Goal: Transaction & Acquisition: Download file/media

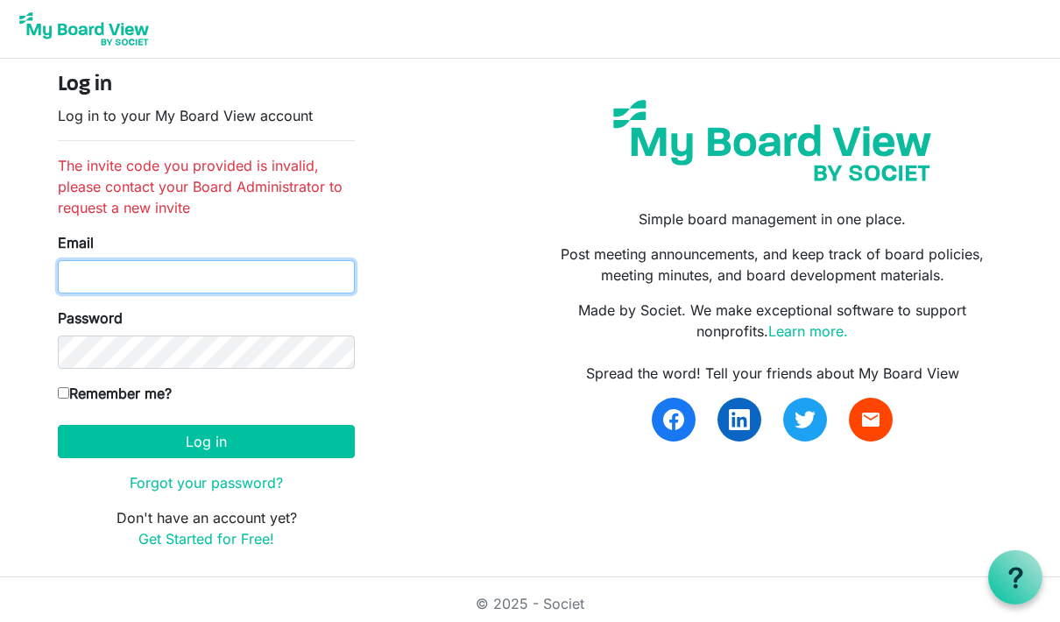
click at [309, 286] on input "Email" at bounding box center [206, 276] width 297 height 33
type input "kai@kaifawn.com"
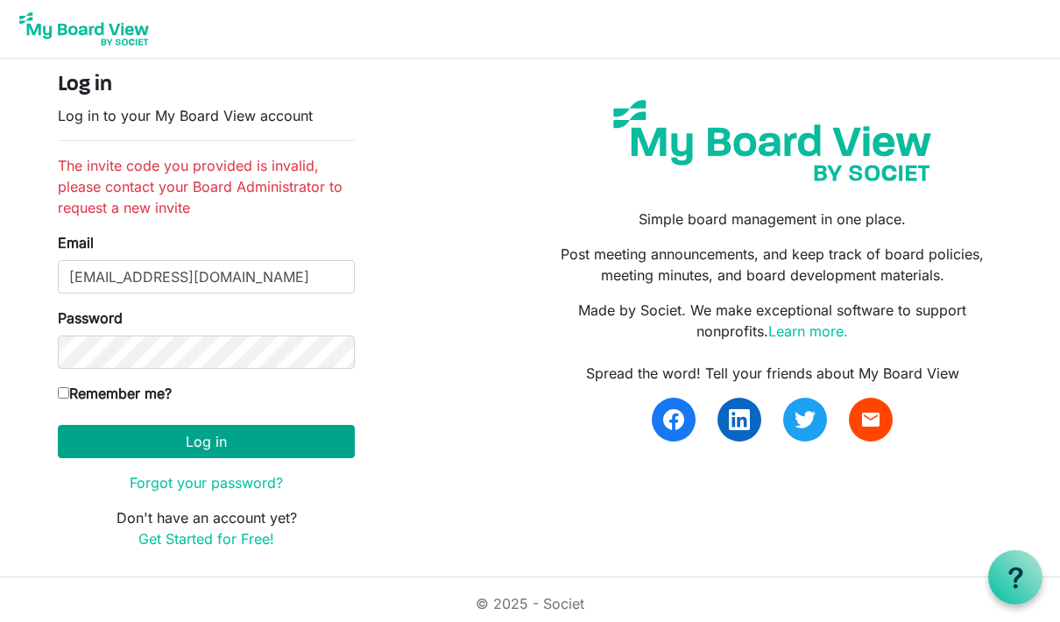
click at [314, 429] on button "Log in" at bounding box center [206, 441] width 297 height 33
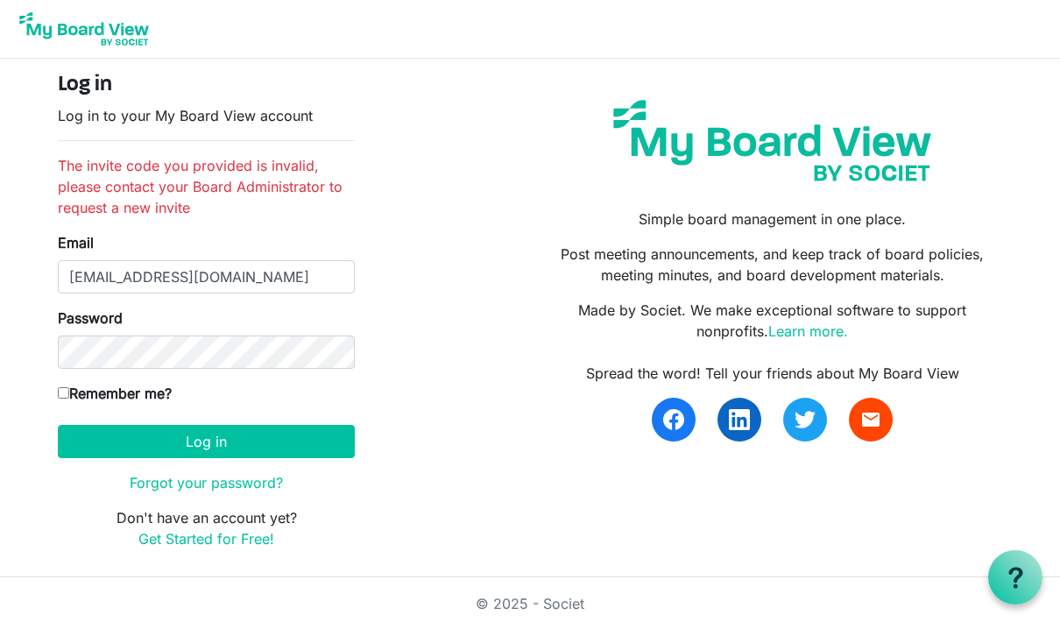
click at [69, 390] on input "Remember me?" at bounding box center [63, 392] width 11 height 11
checkbox input "true"
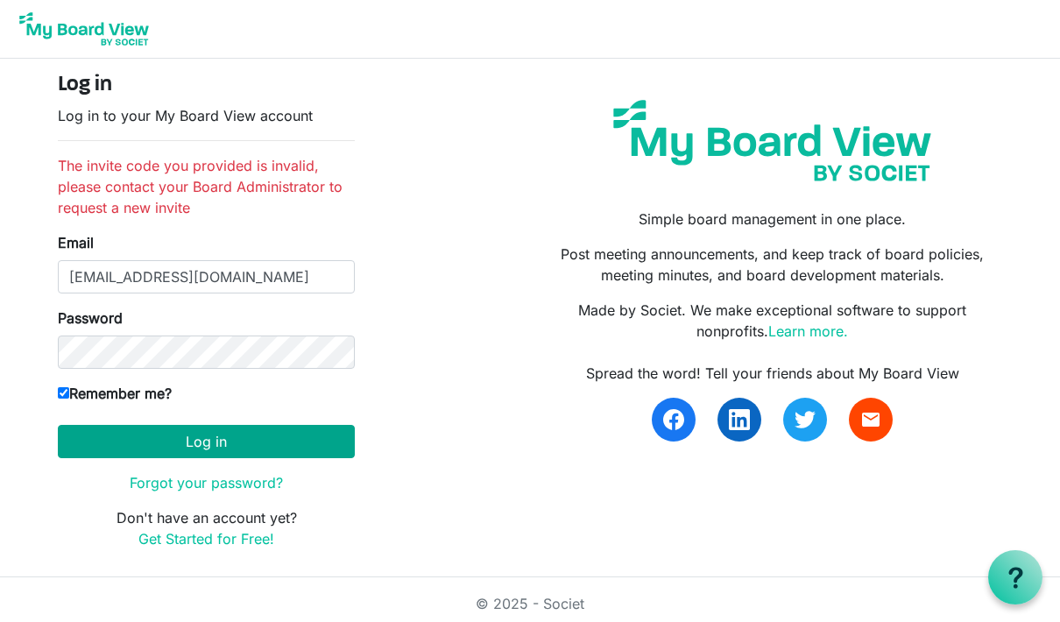
click at [334, 442] on button "Log in" at bounding box center [206, 441] width 297 height 33
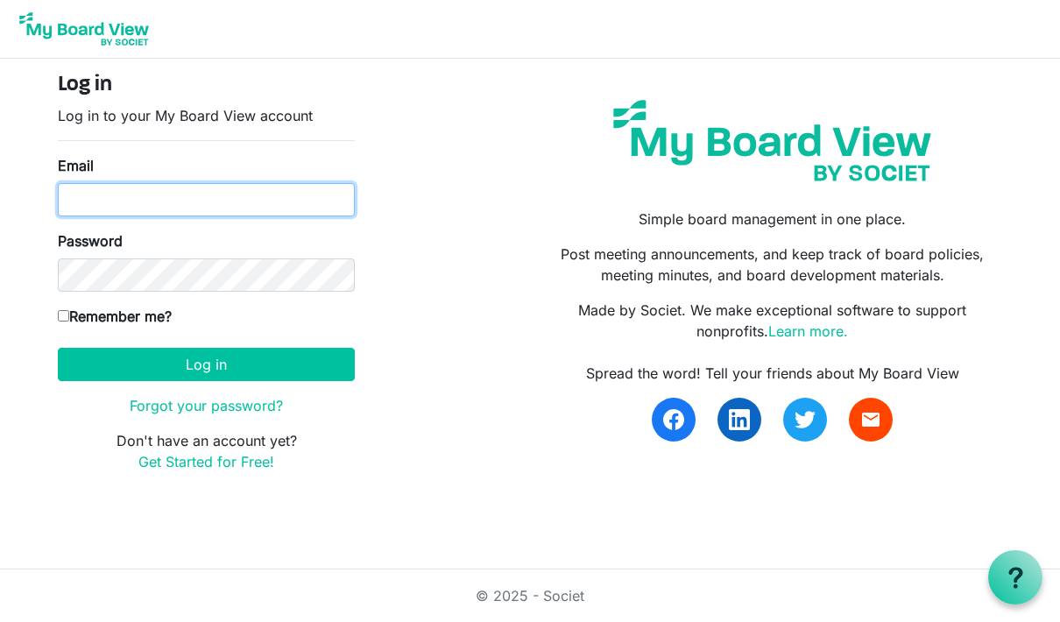
click at [301, 194] on input "Email" at bounding box center [206, 199] width 297 height 33
type input "kai@kaifawn.com"
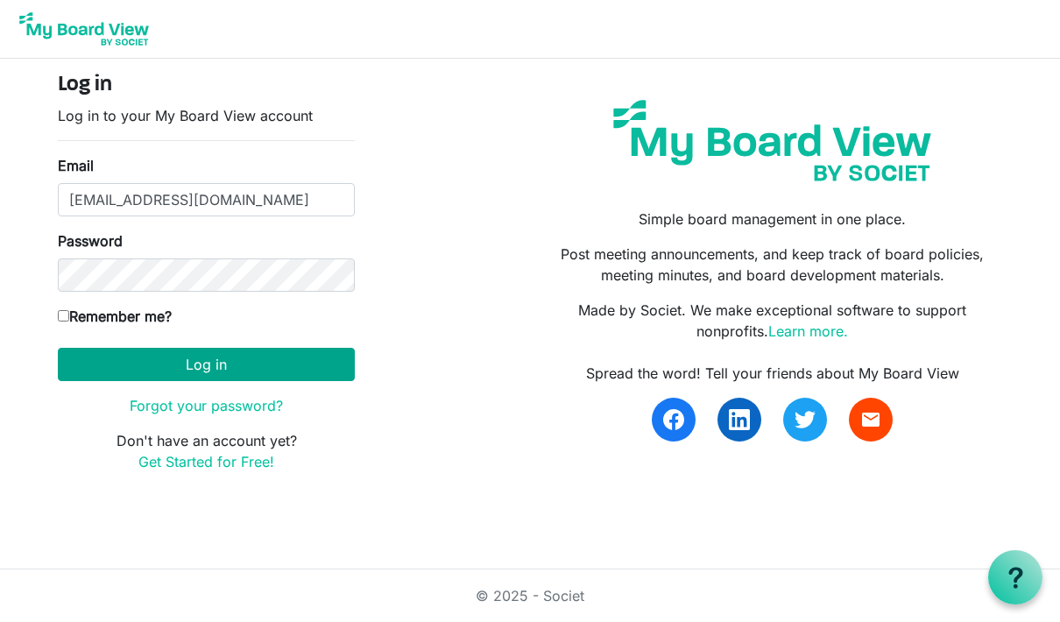
click at [329, 361] on button "Log in" at bounding box center [206, 364] width 297 height 33
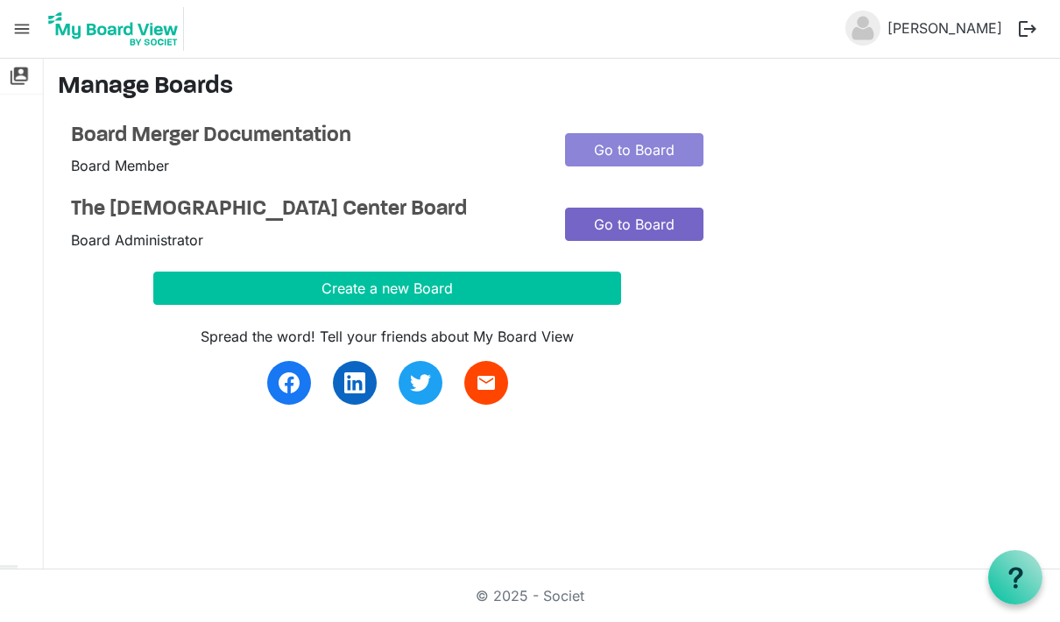
click at [655, 224] on link "Go to Board" at bounding box center [634, 224] width 138 height 33
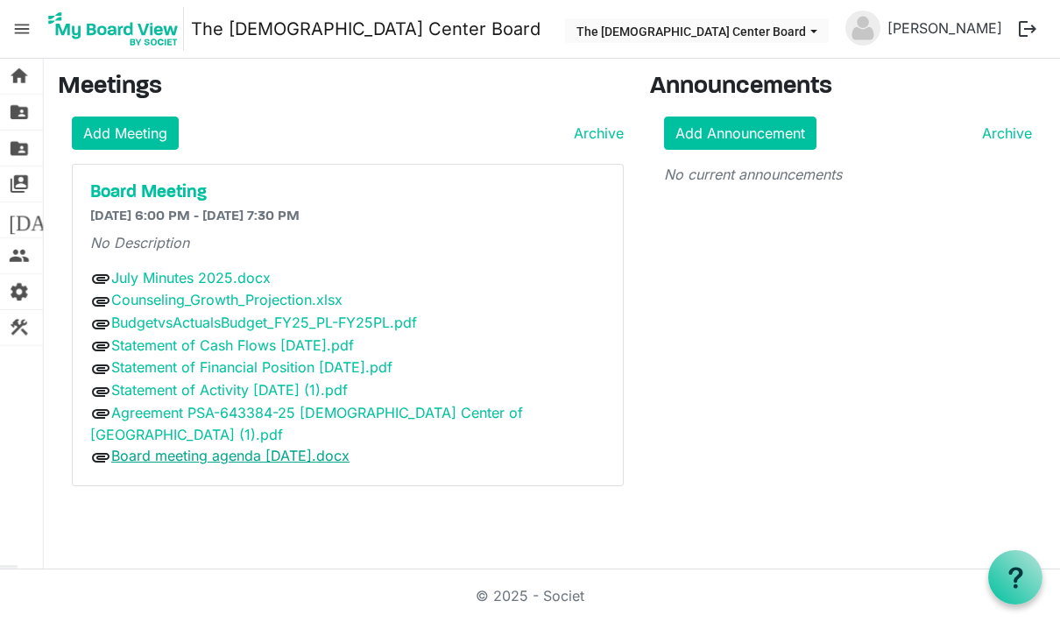
click at [331, 447] on link "Board meeting agenda August 25.docx" at bounding box center [230, 456] width 238 height 18
click at [221, 447] on link "Board meeting agenda August 25.docx" at bounding box center [230, 456] width 238 height 18
click at [254, 497] on div "home Home folder_shared Files folder_shared Admin Files switch_account Manage B…" at bounding box center [530, 314] width 1060 height 511
click at [304, 447] on link "Board meeting agenda August 25.docx" at bounding box center [230, 456] width 238 height 18
click at [342, 447] on link "Board meeting agenda August 25.docx" at bounding box center [230, 456] width 238 height 18
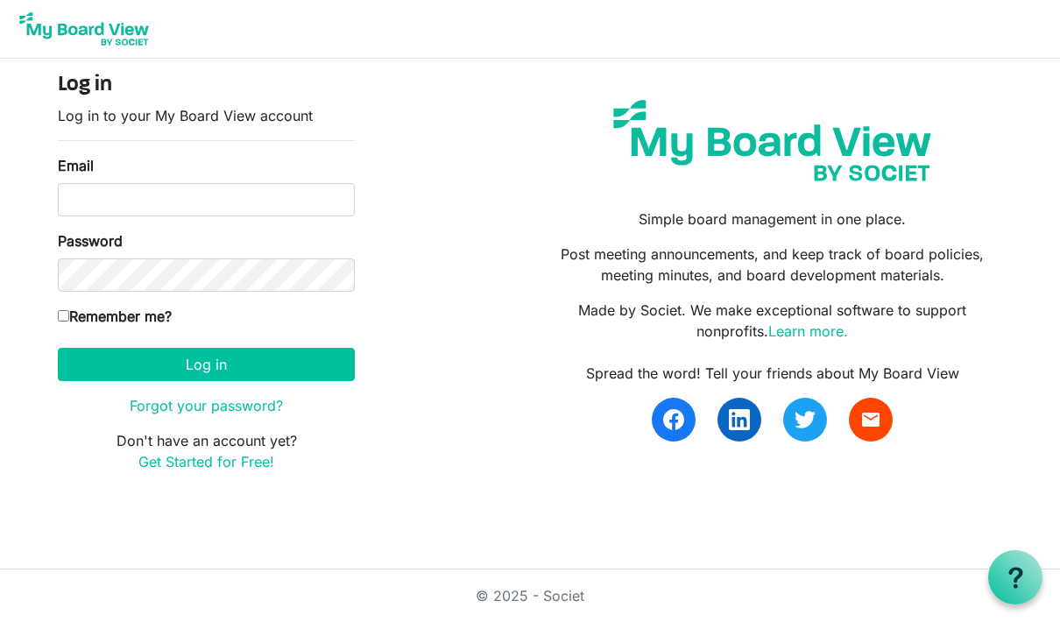
click at [247, 204] on input "Email" at bounding box center [206, 199] width 297 height 33
type input "[EMAIL_ADDRESS][DOMAIN_NAME]"
click at [67, 318] on input "Remember me?" at bounding box center [63, 315] width 11 height 11
checkbox input "true"
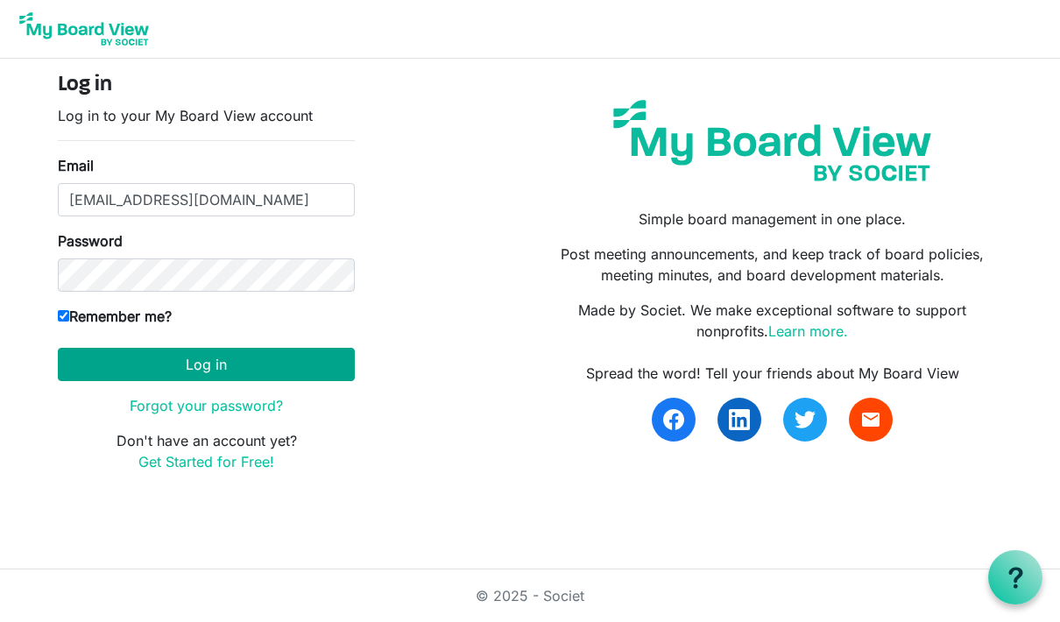
click at [306, 368] on button "Log in" at bounding box center [206, 364] width 297 height 33
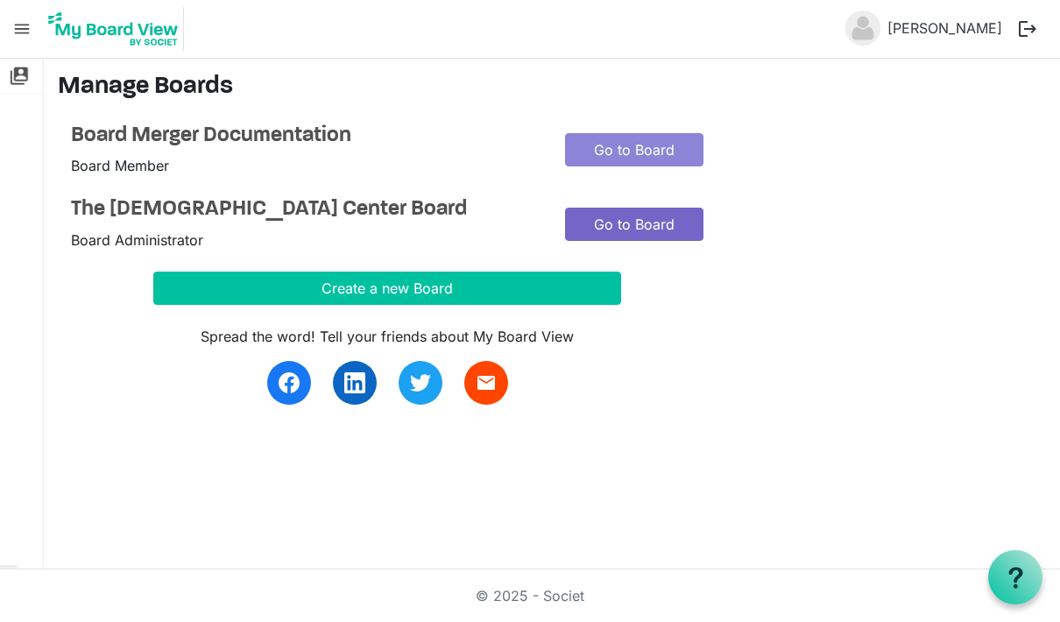
click at [631, 217] on link "Go to Board" at bounding box center [634, 224] width 138 height 33
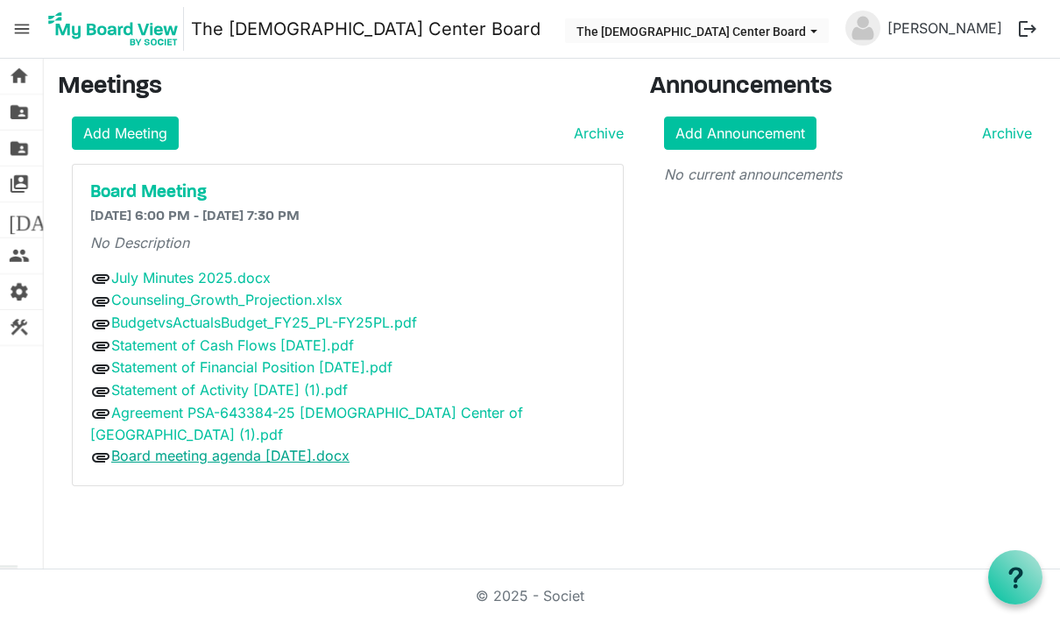
click at [302, 447] on link "Board meeting agenda August 25.docx" at bounding box center [230, 456] width 238 height 18
